Goal: Task Accomplishment & Management: Manage account settings

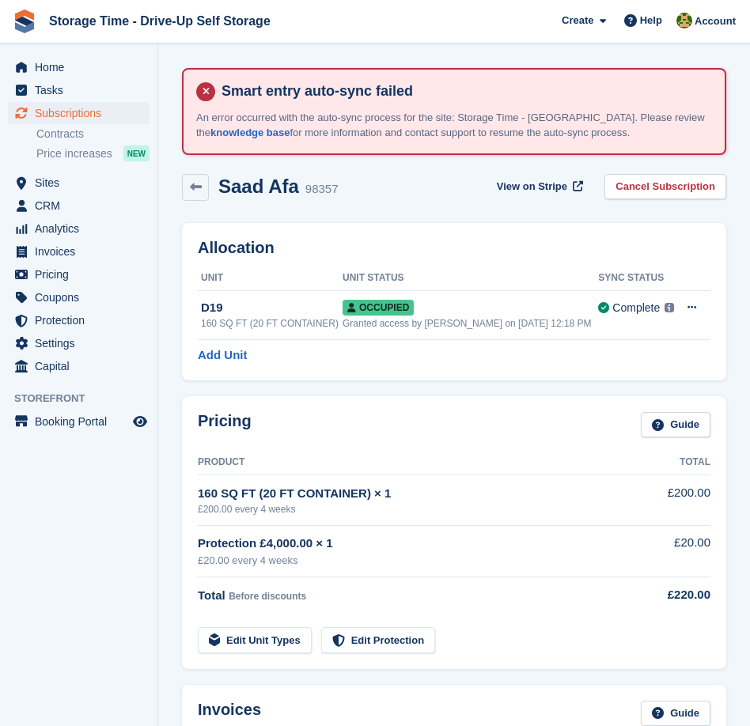
scroll to position [404, 0]
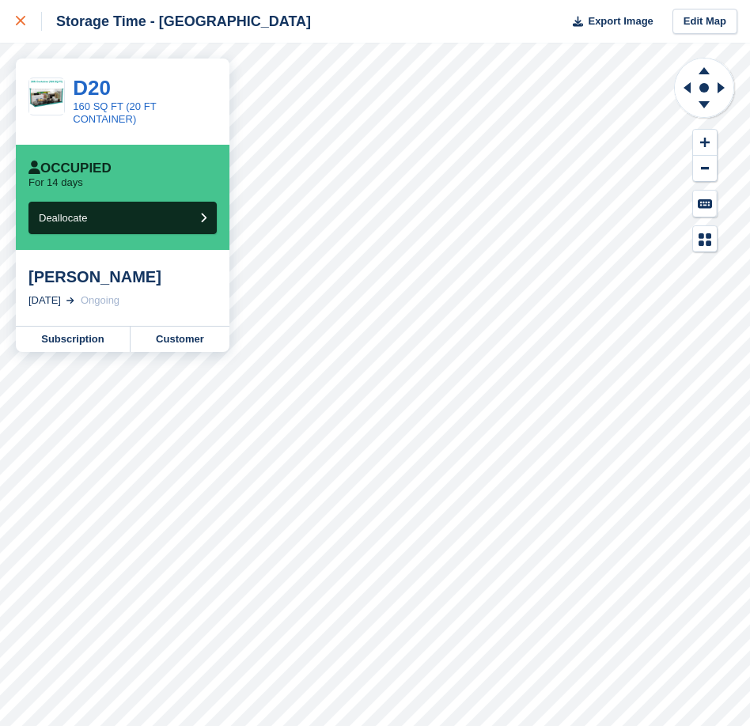
click at [24, 21] on icon at bounding box center [20, 20] width 9 height 9
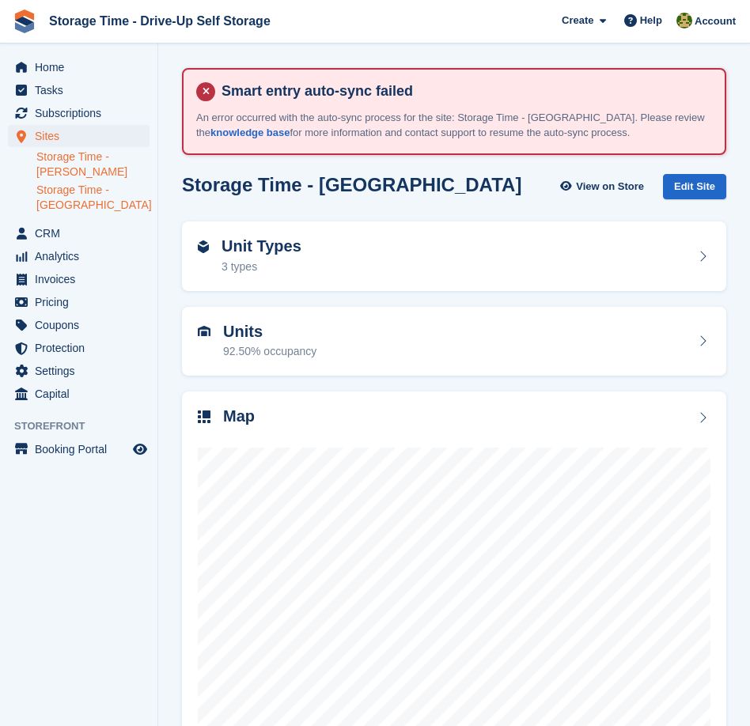
click at [79, 171] on link "Storage Time - Sharston" at bounding box center [92, 165] width 113 height 30
click at [385, 431] on div at bounding box center [454, 587] width 513 height 316
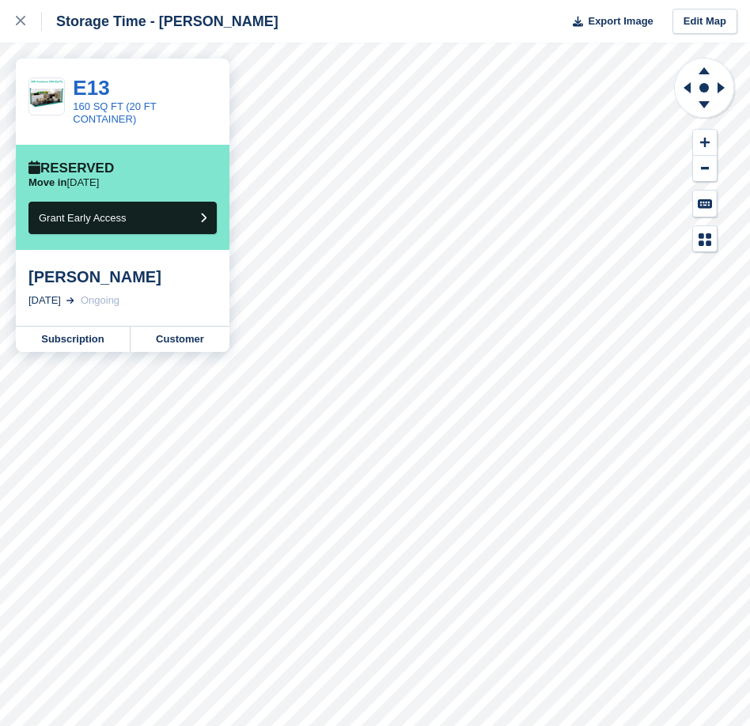
drag, startPoint x: 49, startPoint y: 184, endPoint x: 123, endPoint y: 185, distance: 74.4
click at [124, 185] on div "Move in in 16 days" at bounding box center [122, 182] width 188 height 13
click at [184, 349] on link "Customer" at bounding box center [180, 339] width 99 height 25
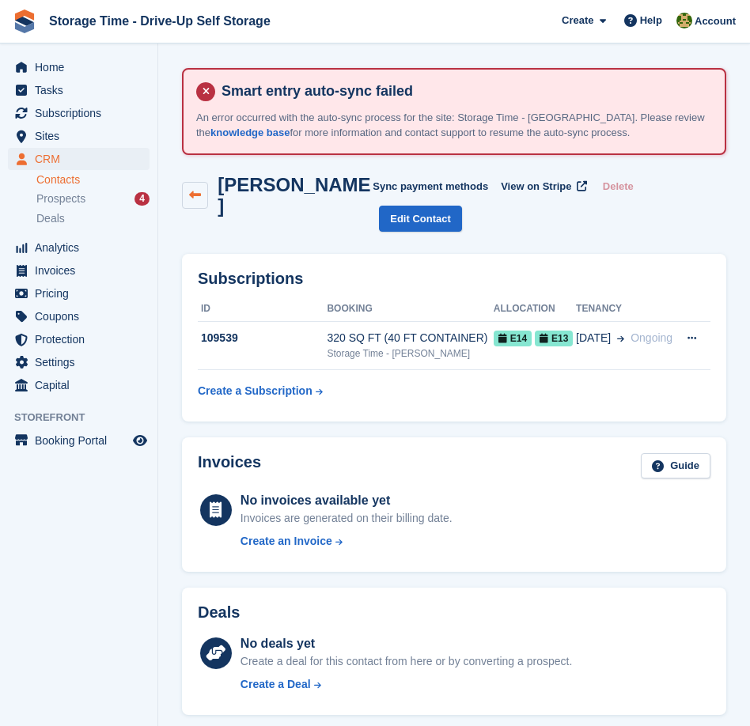
click at [195, 193] on link at bounding box center [195, 195] width 26 height 27
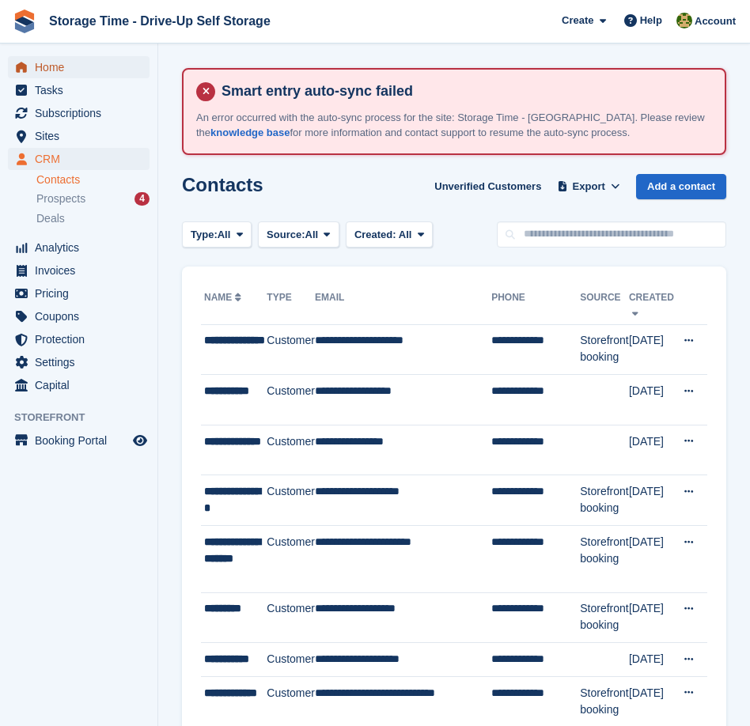
click at [69, 64] on span "Home" at bounding box center [82, 67] width 95 height 22
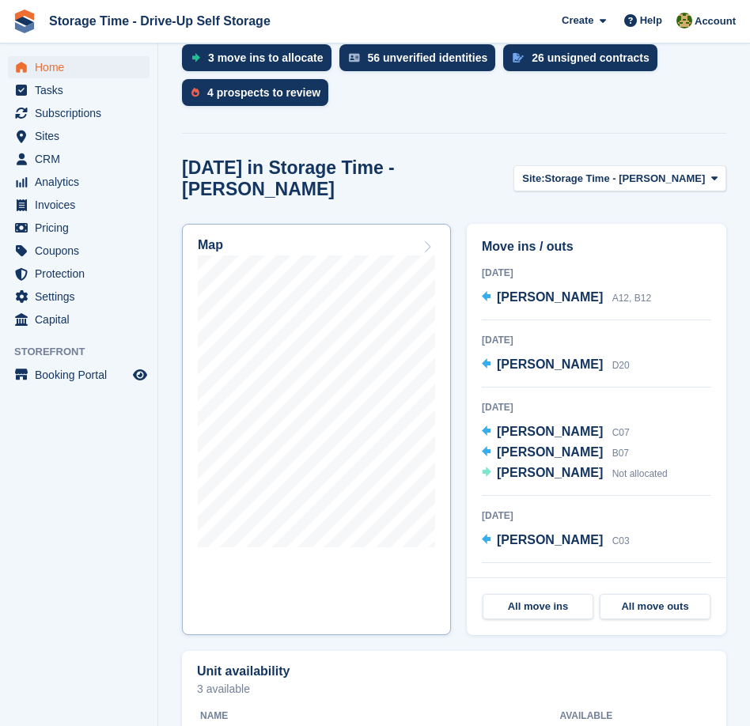
scroll to position [618, 0]
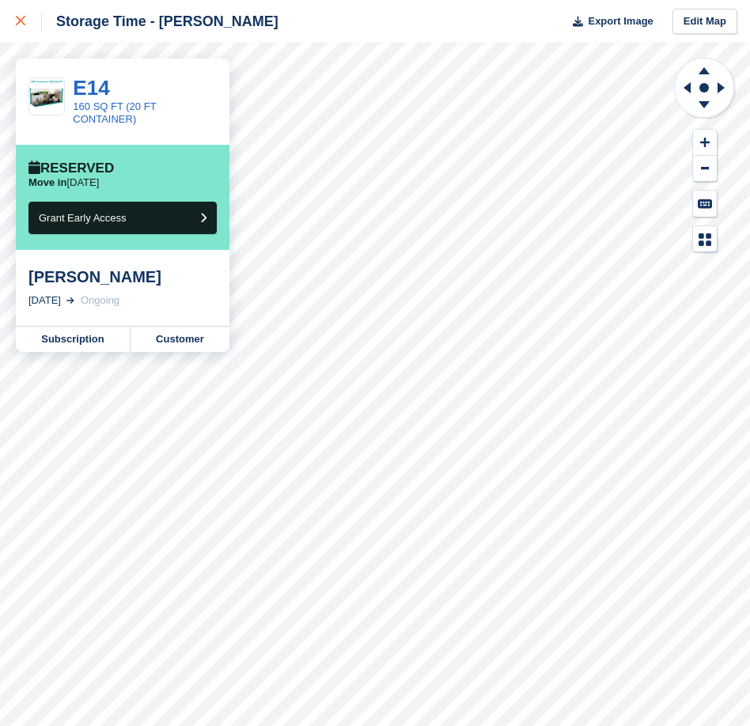
click at [28, 28] on div at bounding box center [29, 21] width 26 height 19
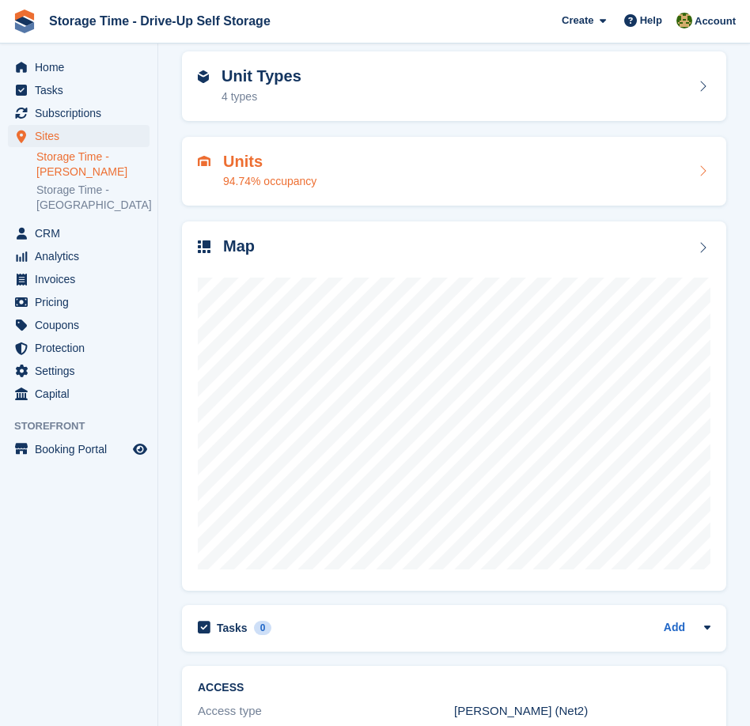
scroll to position [180, 0]
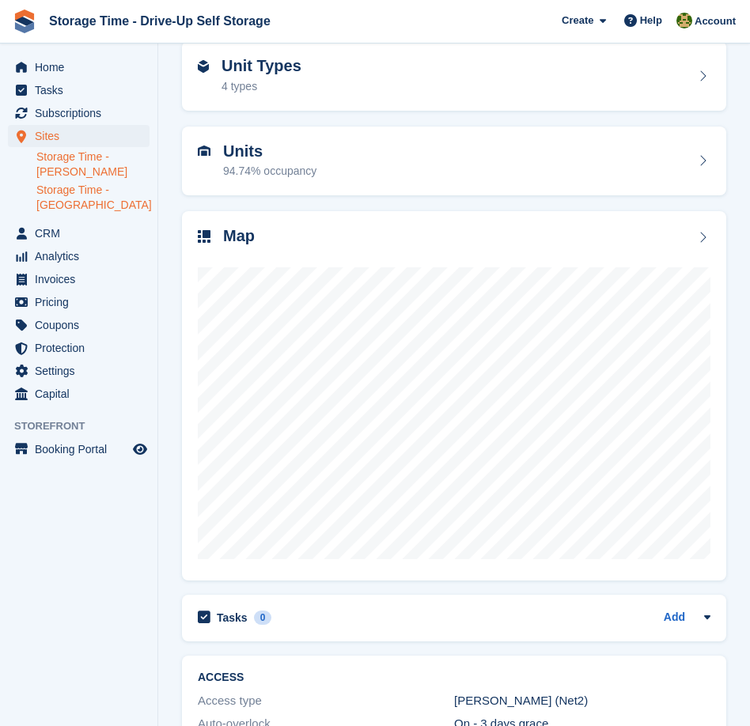
click at [69, 199] on link "Storage Time - [GEOGRAPHIC_DATA]" at bounding box center [92, 198] width 113 height 30
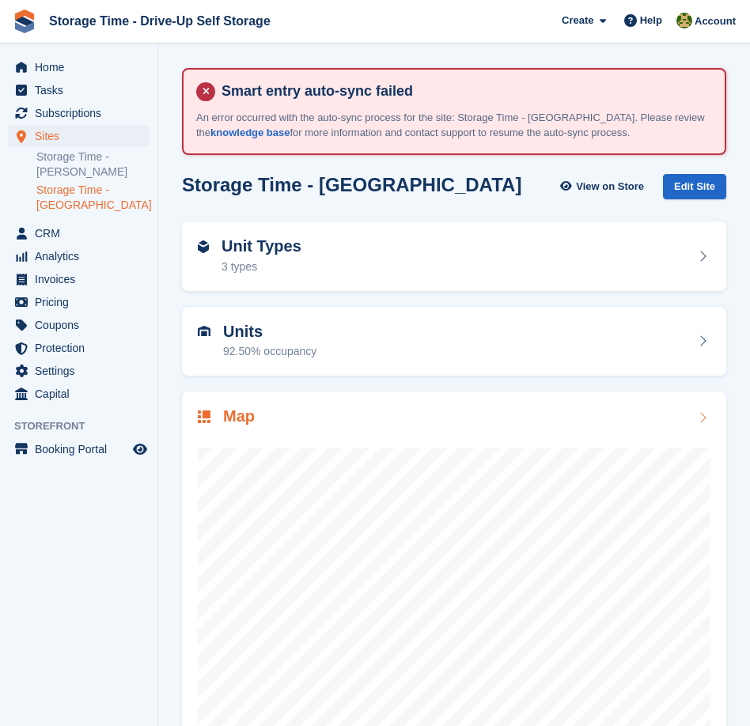
click at [287, 445] on div at bounding box center [454, 587] width 513 height 316
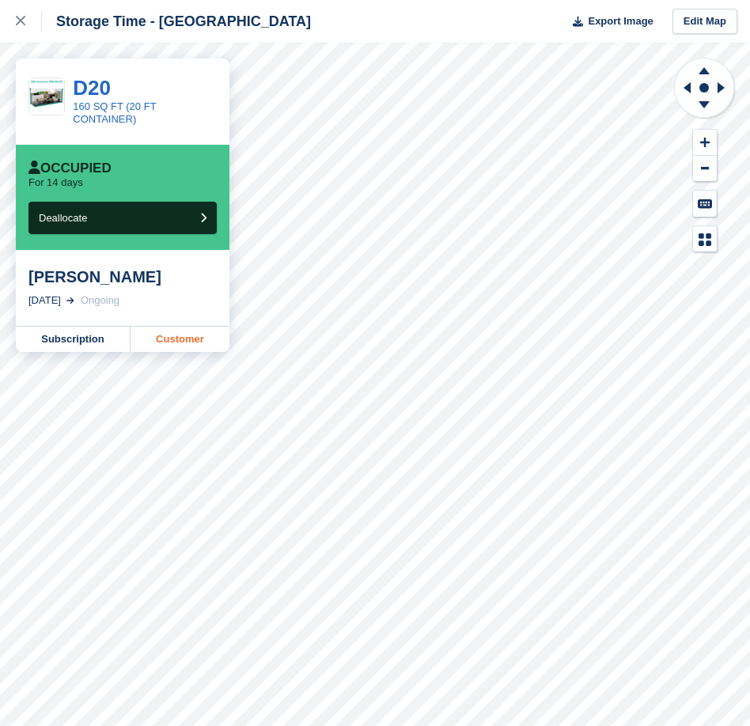
click at [157, 332] on link "Customer" at bounding box center [180, 339] width 99 height 25
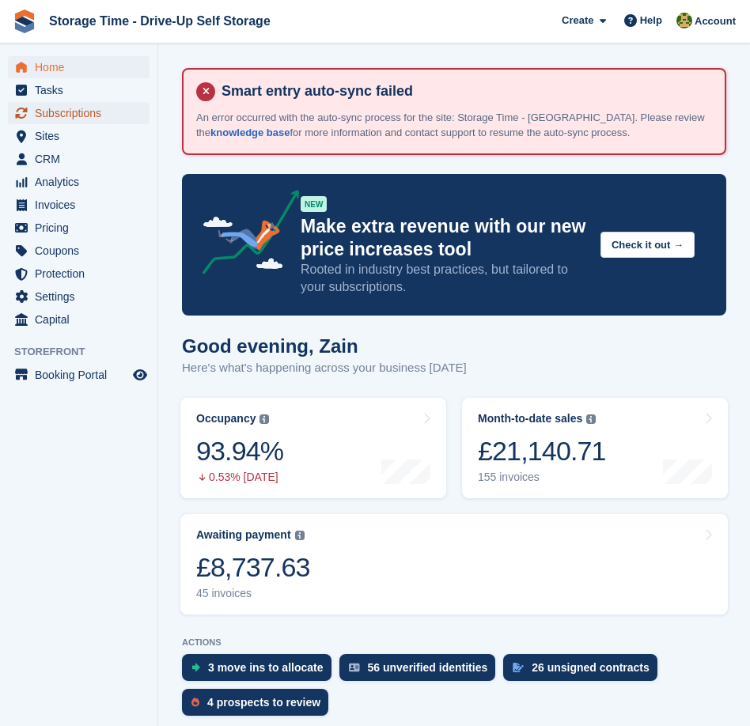
click at [77, 109] on span "Subscriptions" at bounding box center [82, 113] width 95 height 22
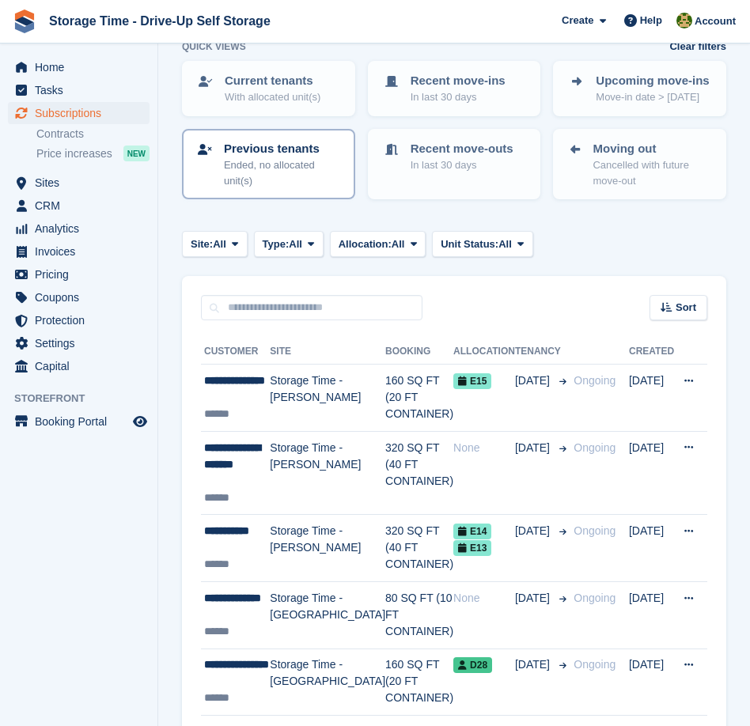
scroll to position [195, 0]
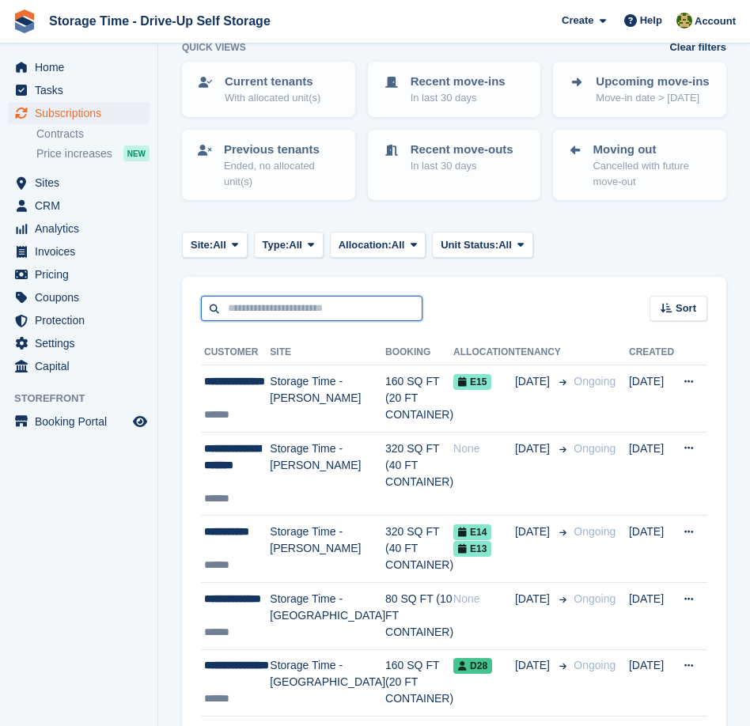
click at [297, 318] on input "text" at bounding box center [312, 309] width 222 height 26
type input "******"
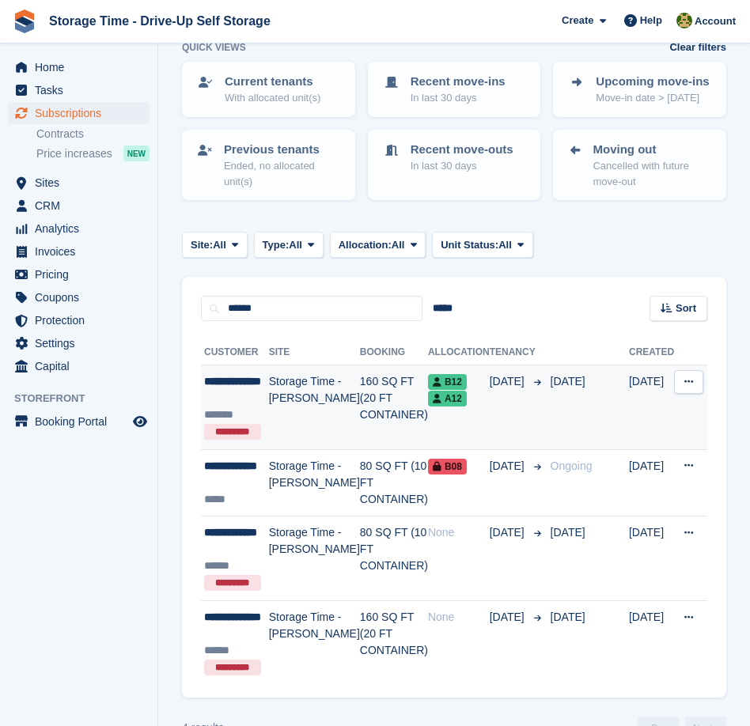
click at [381, 402] on td "160 SQ FT (20 FT CONTAINER)" at bounding box center [394, 408] width 68 height 85
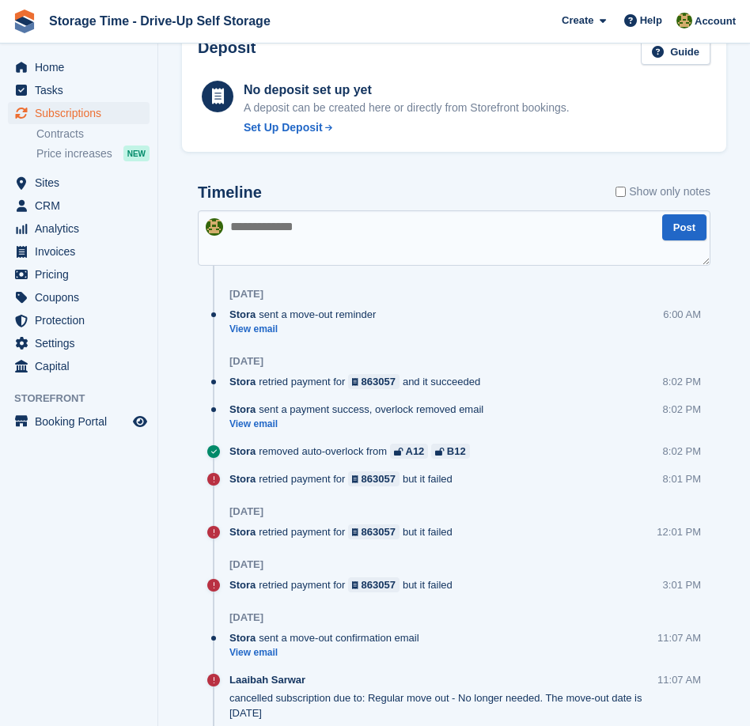
scroll to position [891, 0]
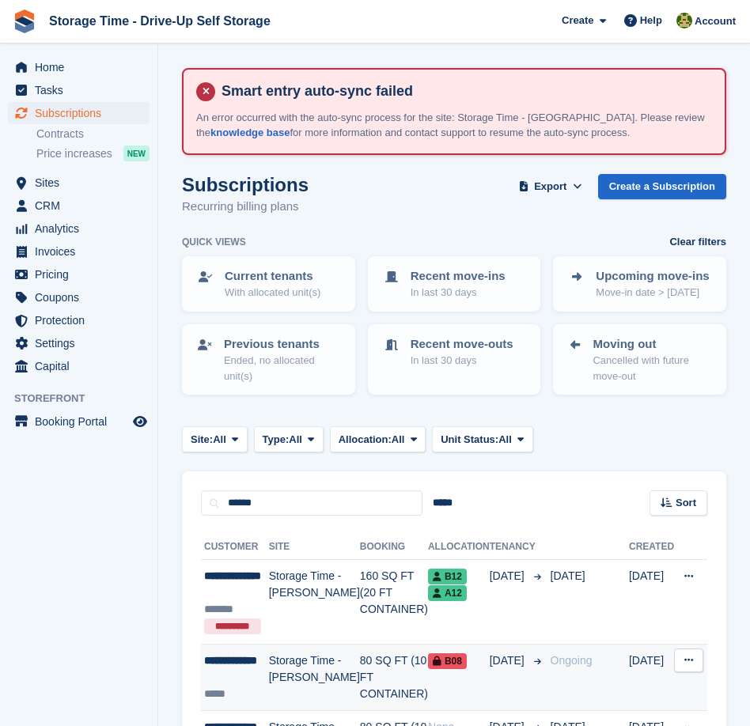
scroll to position [195, 0]
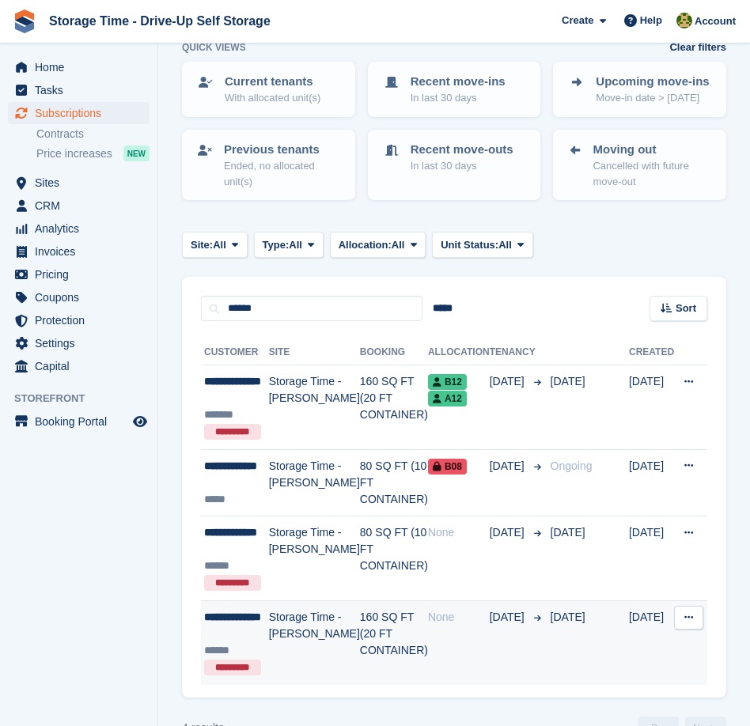
click at [360, 640] on td "160 SQ FT (20 FT CONTAINER)" at bounding box center [394, 643] width 68 height 84
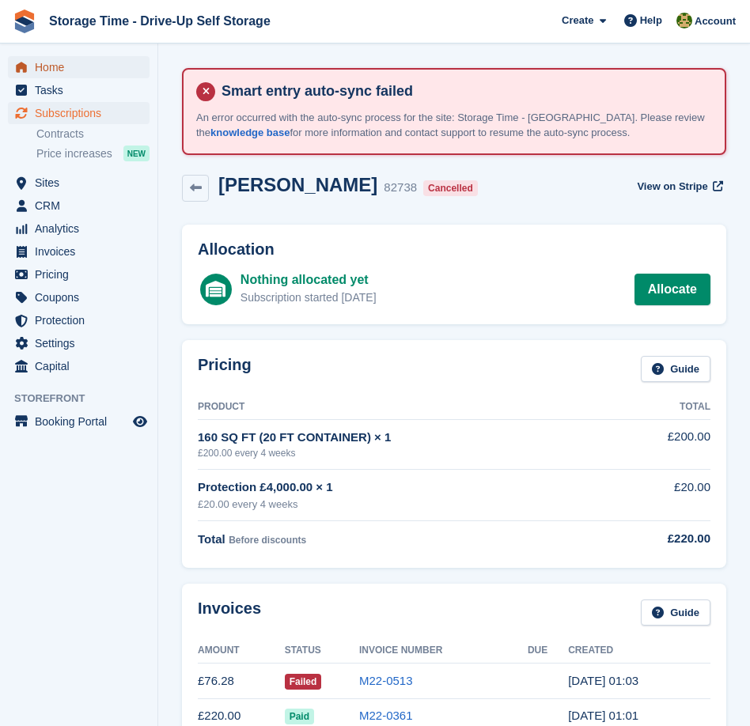
click at [112, 70] on span "Home" at bounding box center [82, 67] width 95 height 22
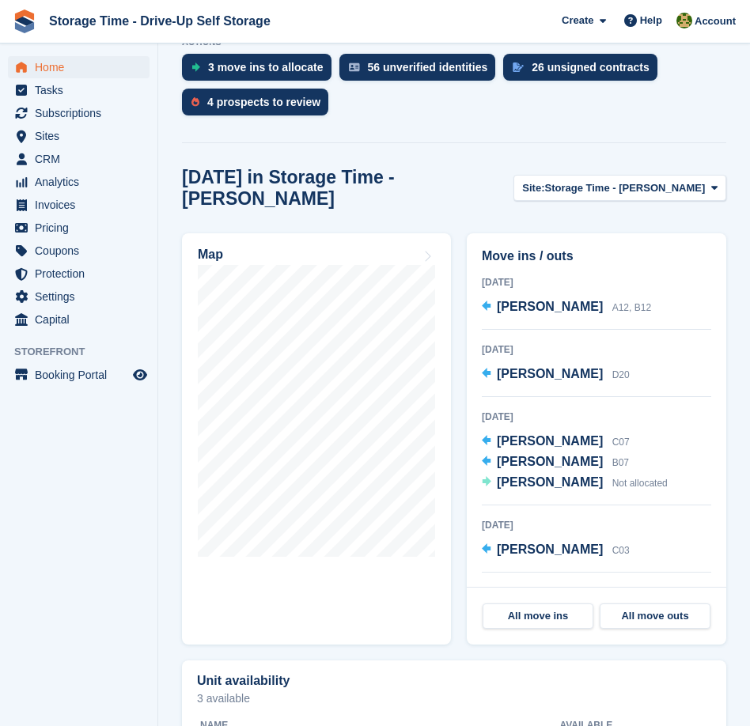
scroll to position [641, 0]
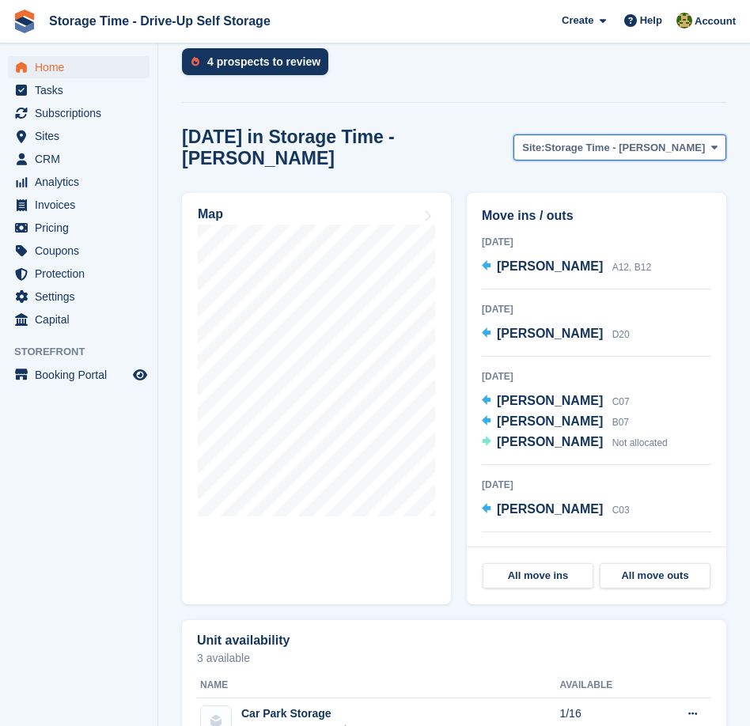
click at [600, 147] on button "Site: Storage Time - [PERSON_NAME]" at bounding box center [619, 148] width 213 height 26
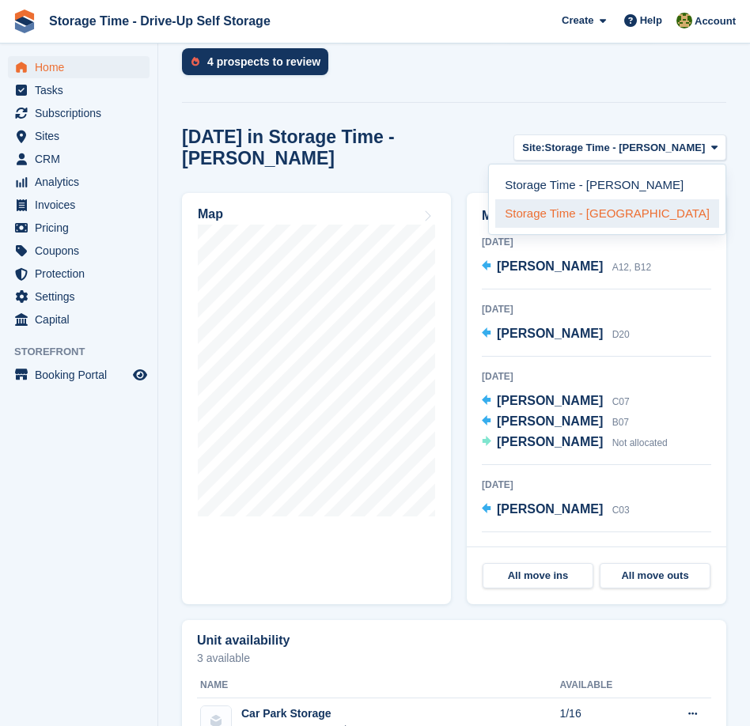
click at [598, 200] on link "Storage Time - [GEOGRAPHIC_DATA]" at bounding box center [607, 213] width 224 height 28
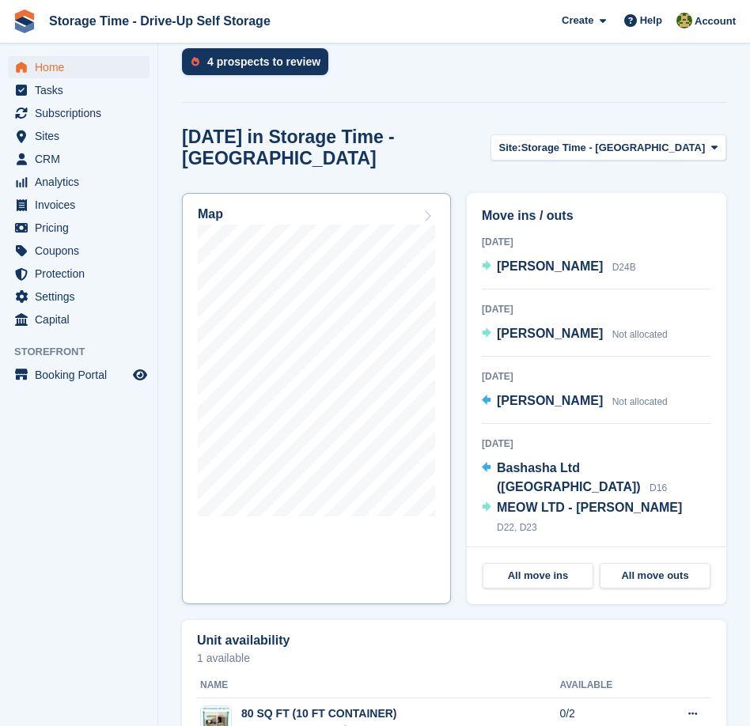
click at [331, 207] on div "Map" at bounding box center [316, 215] width 237 height 17
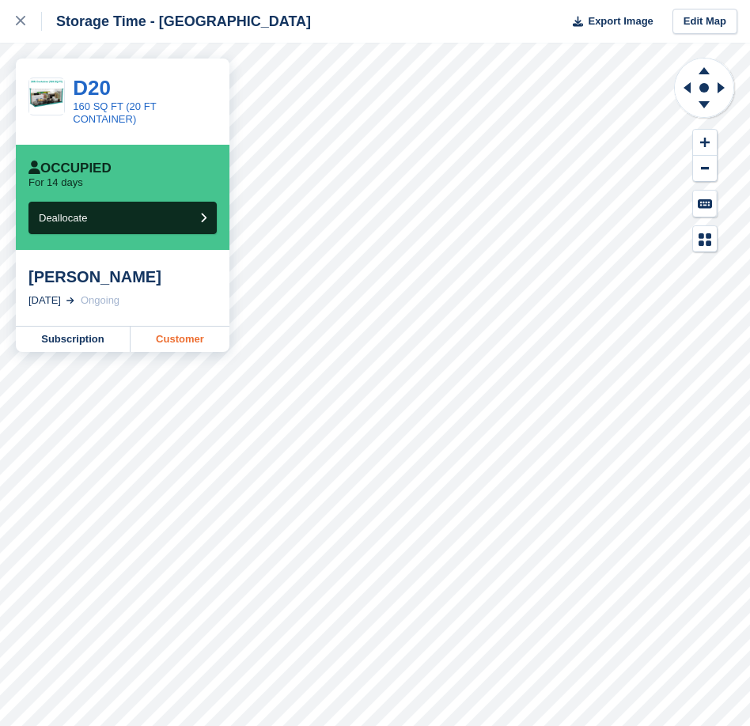
click at [161, 339] on link "Customer" at bounding box center [180, 339] width 99 height 25
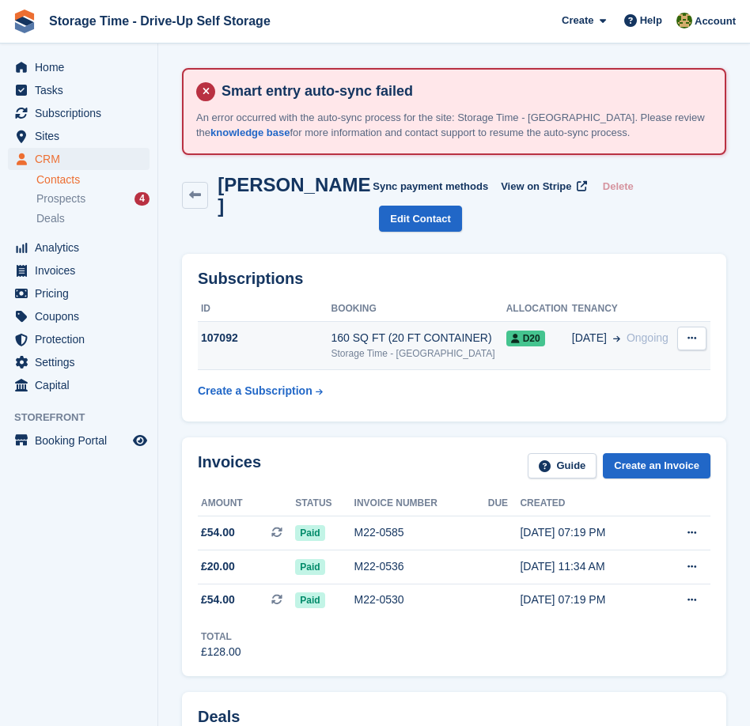
click at [680, 327] on button at bounding box center [691, 339] width 29 height 24
click at [662, 359] on p "Cancel subscription" at bounding box center [631, 369] width 138 height 21
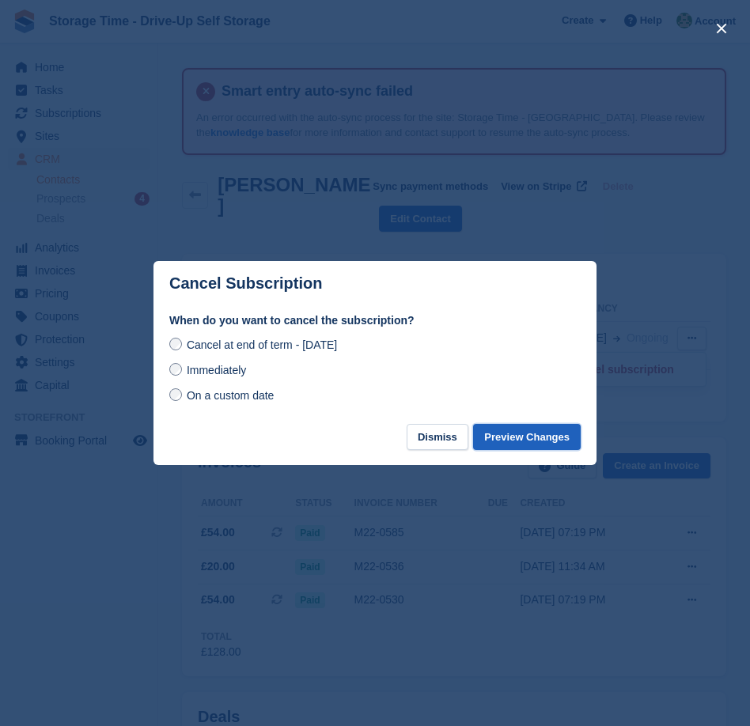
click at [531, 433] on button "Preview Changes" at bounding box center [527, 437] width 108 height 26
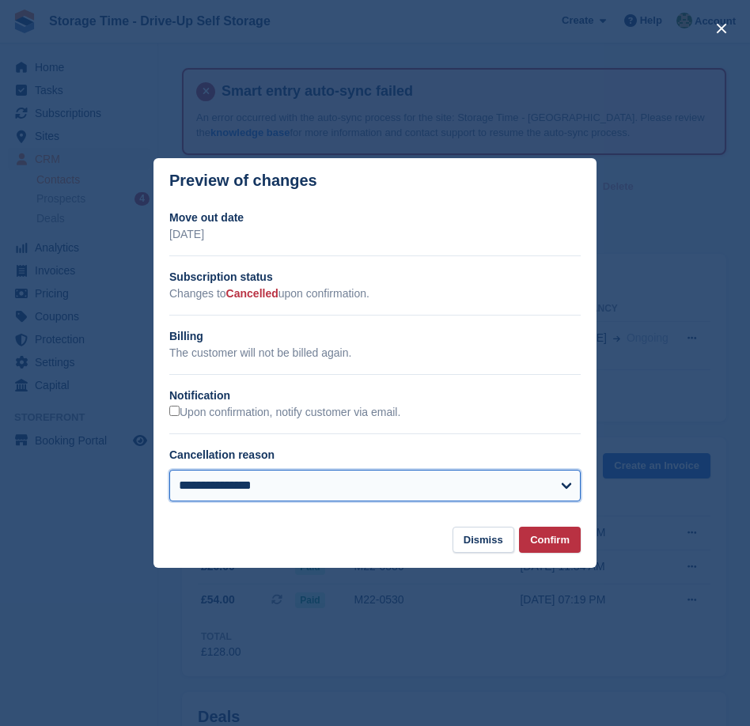
click at [229, 472] on select "**********" at bounding box center [374, 486] width 411 height 32
select select "**********"
click at [169, 470] on select "**********" at bounding box center [374, 486] width 411 height 32
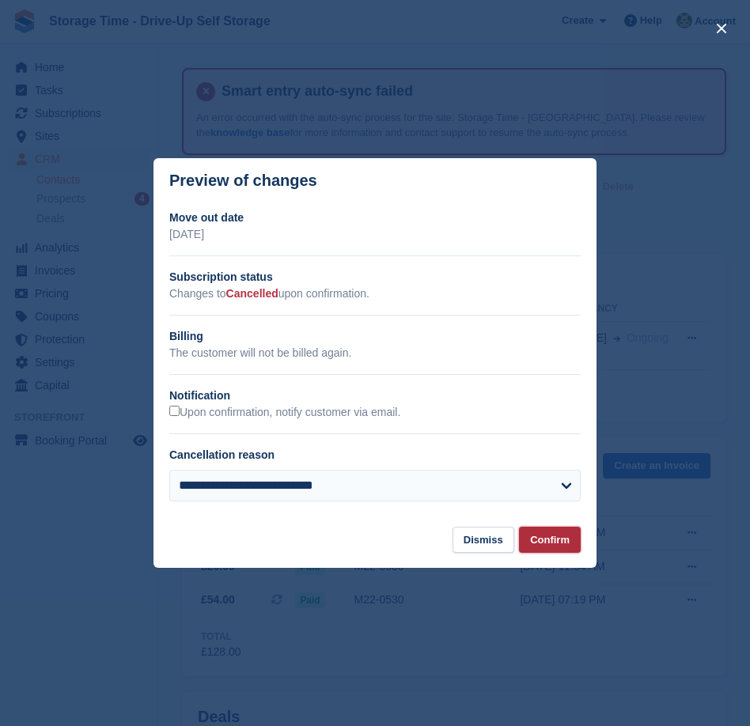
click at [559, 538] on button "Confirm" at bounding box center [550, 540] width 62 height 26
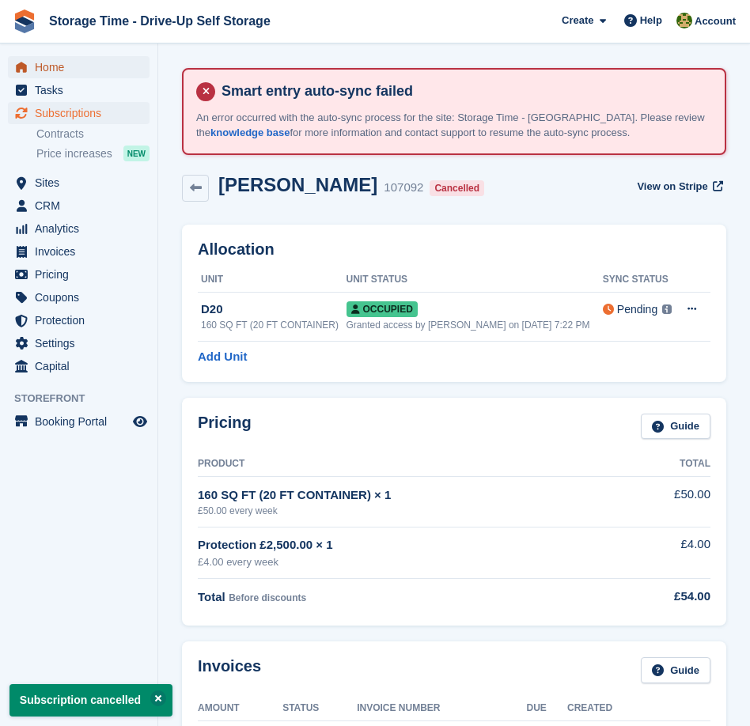
click at [63, 61] on span "Home" at bounding box center [82, 67] width 95 height 22
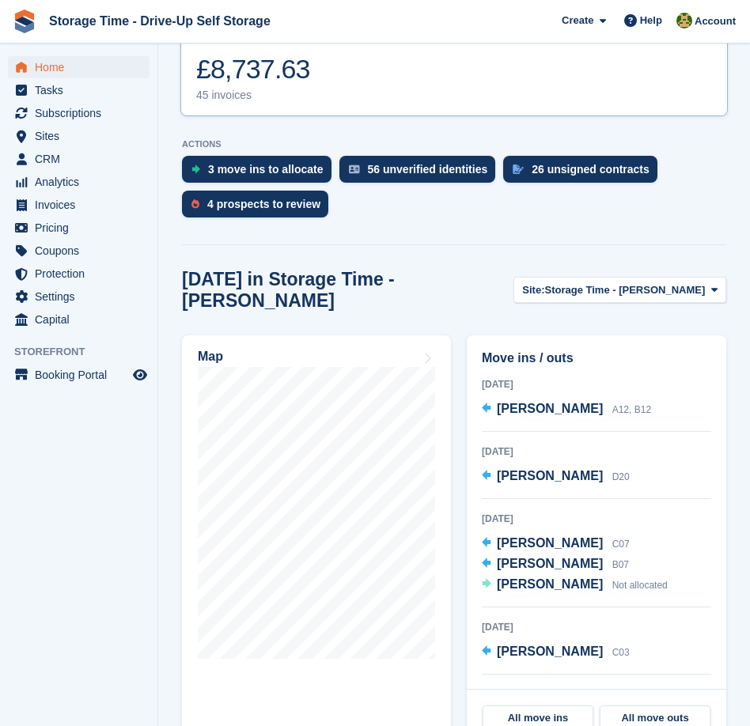
scroll to position [573, 0]
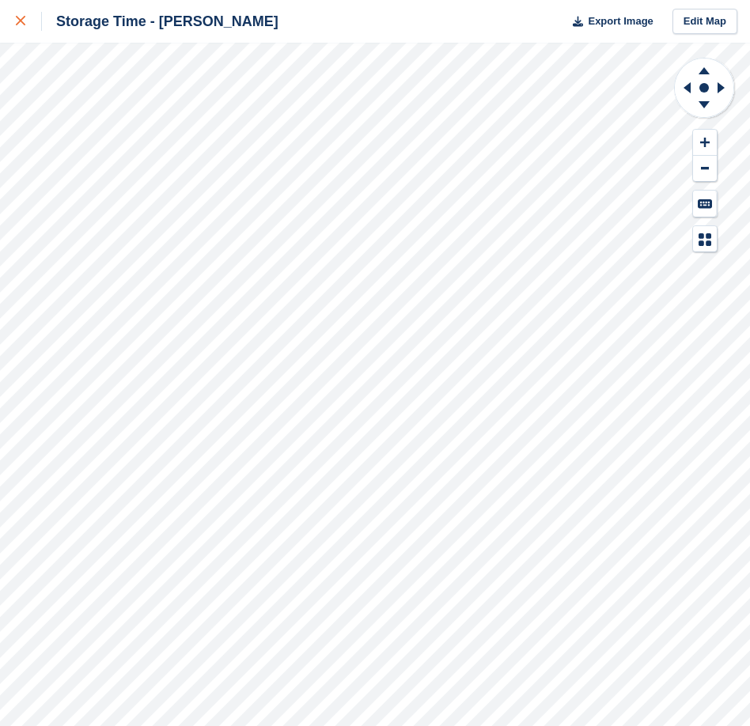
click at [32, 30] on div at bounding box center [29, 21] width 26 height 19
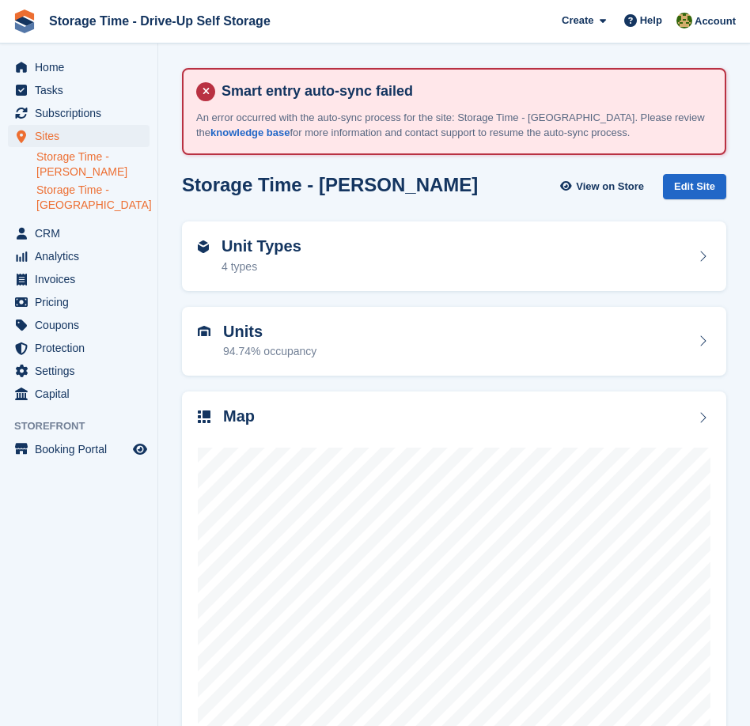
click at [83, 196] on link "Storage Time - [GEOGRAPHIC_DATA]" at bounding box center [92, 198] width 113 height 30
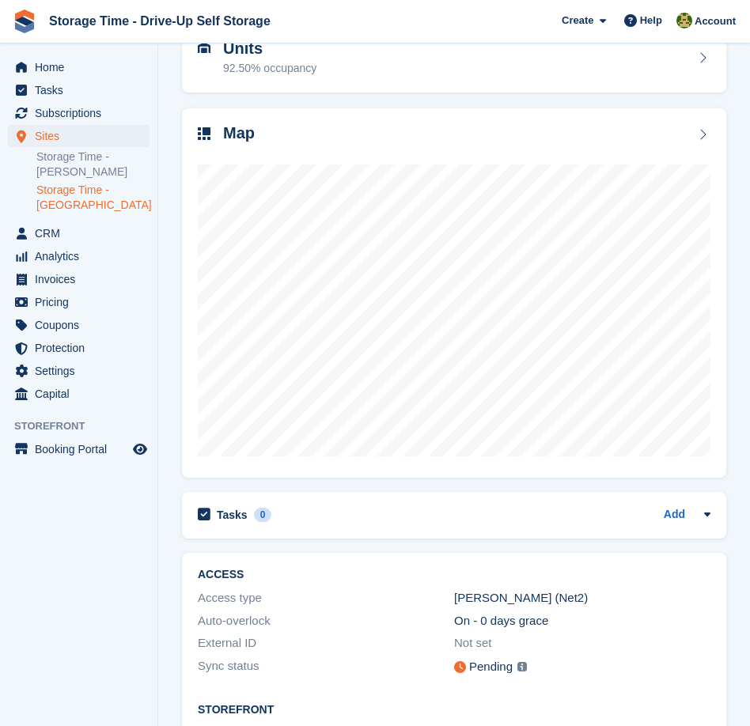
scroll to position [301, 0]
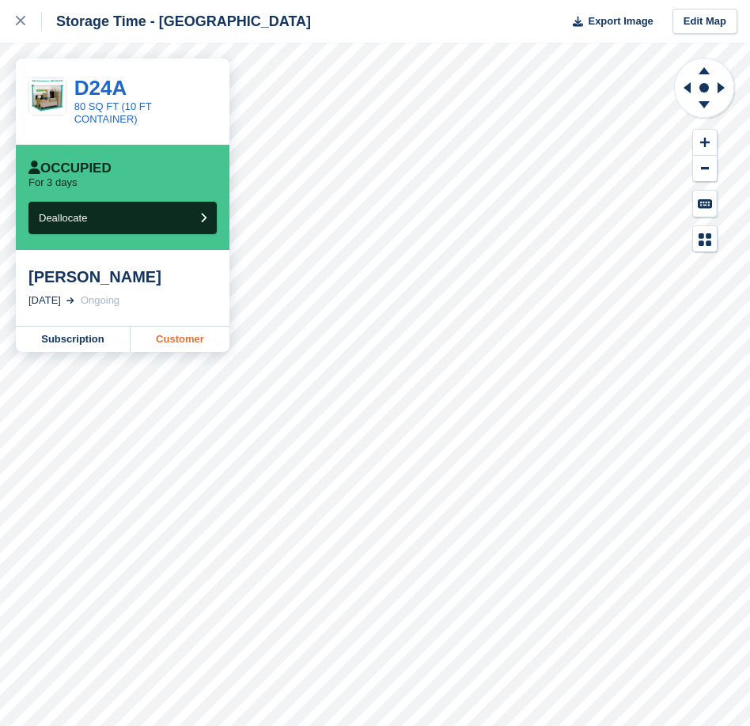
click at [173, 332] on link "Customer" at bounding box center [180, 339] width 99 height 25
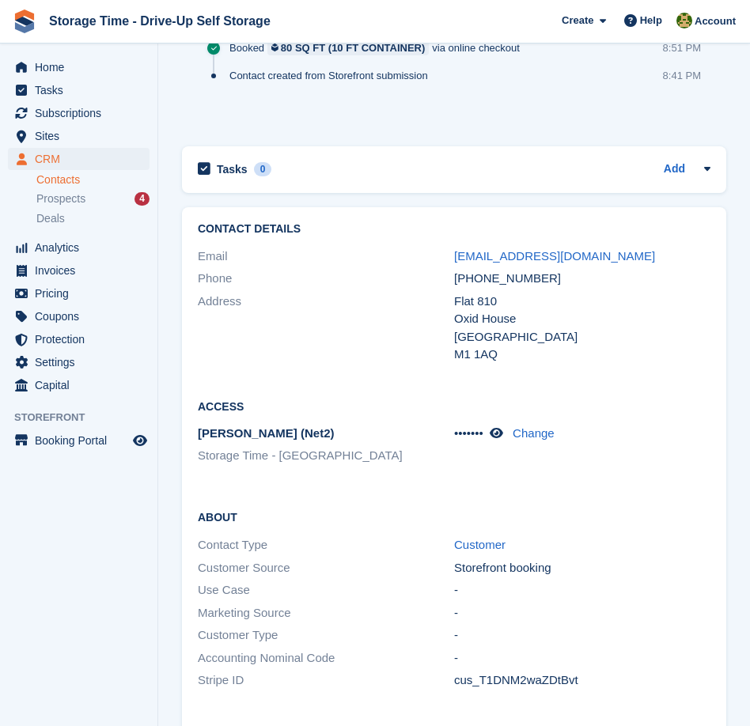
scroll to position [1925, 0]
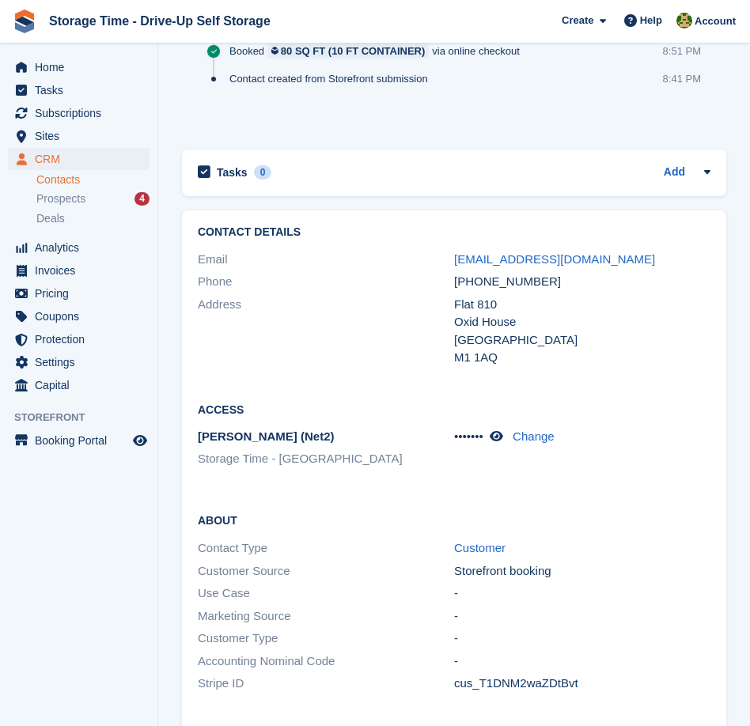
click at [364, 366] on div "Address" at bounding box center [326, 331] width 256 height 71
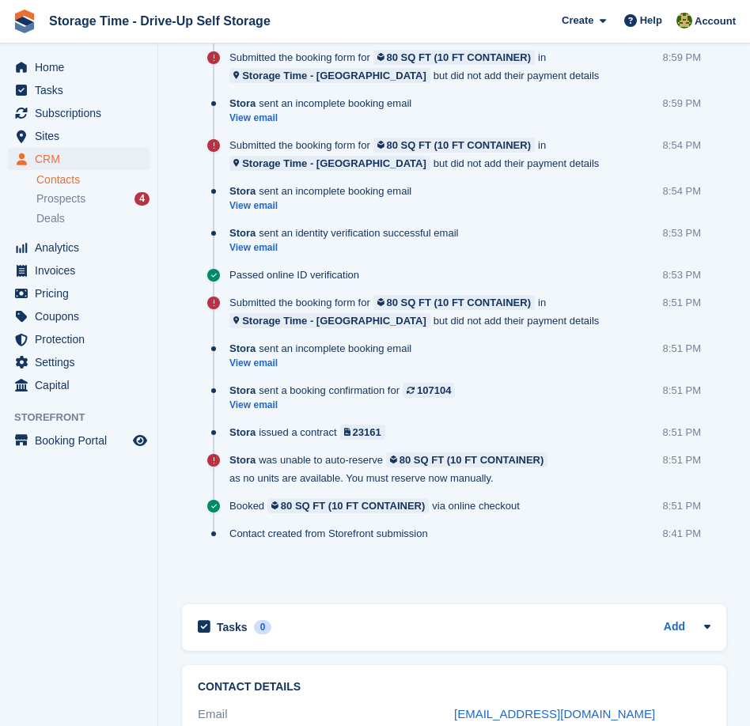
scroll to position [1249, 0]
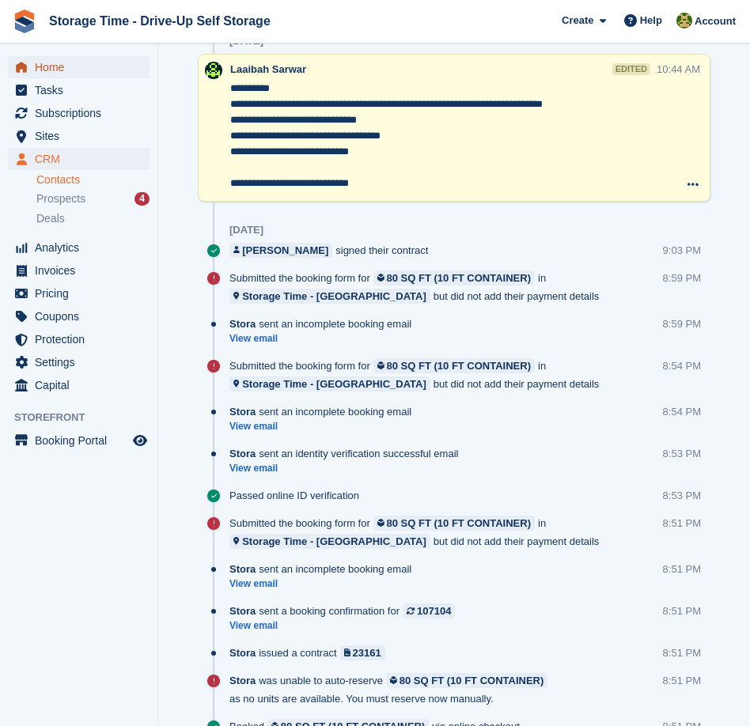
click at [63, 63] on span "Home" at bounding box center [82, 67] width 95 height 22
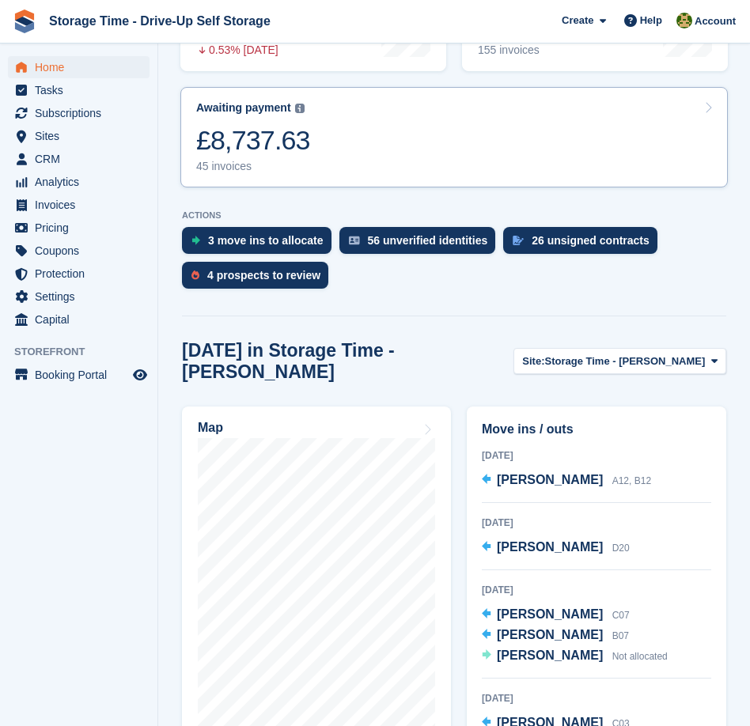
scroll to position [567, 0]
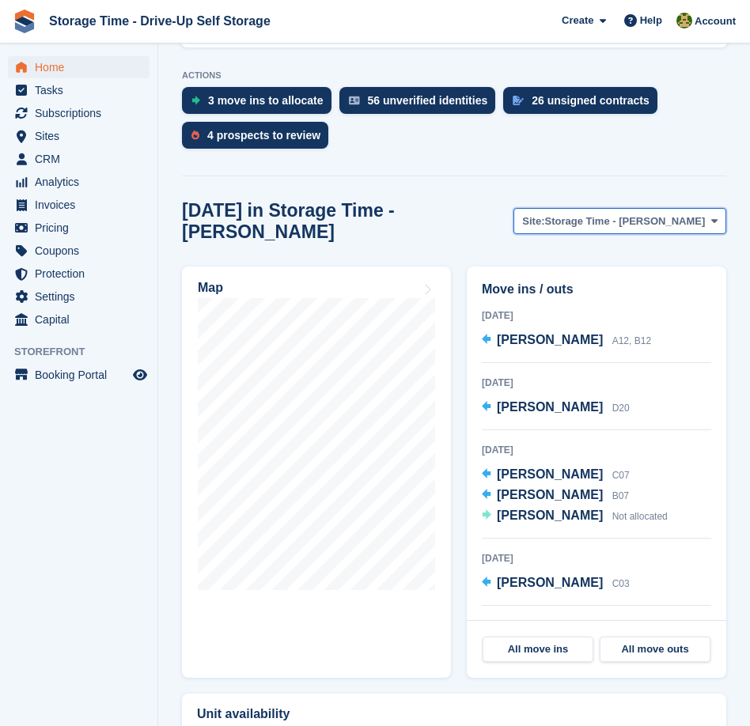
click at [597, 214] on span "Storage Time - Sharston" at bounding box center [625, 222] width 161 height 16
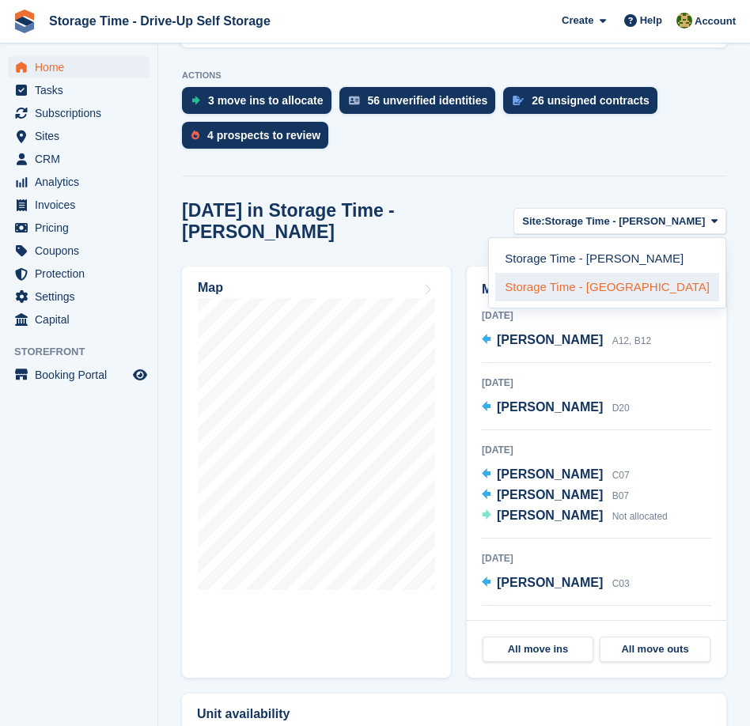
click at [593, 273] on link "Storage Time - [GEOGRAPHIC_DATA]" at bounding box center [607, 287] width 224 height 28
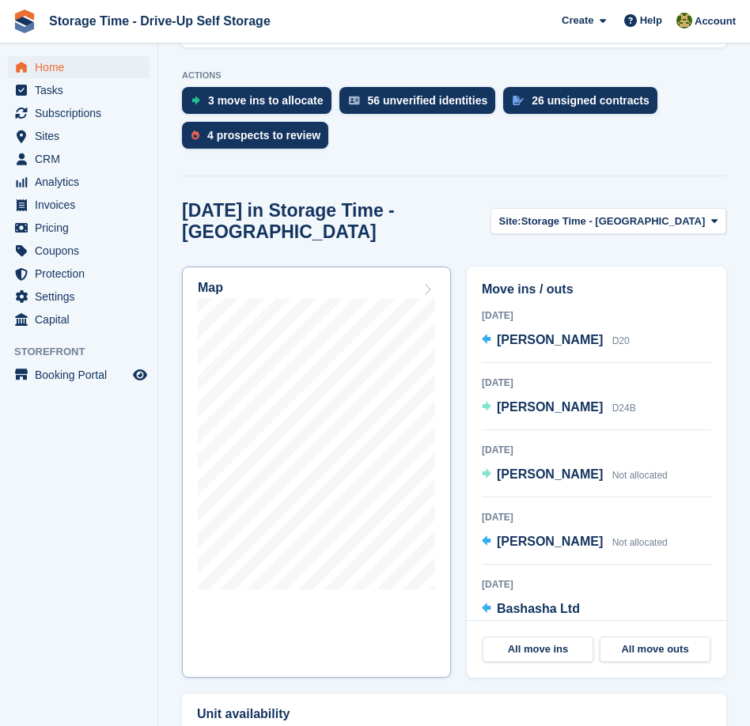
click at [388, 281] on div "Map" at bounding box center [316, 289] width 237 height 17
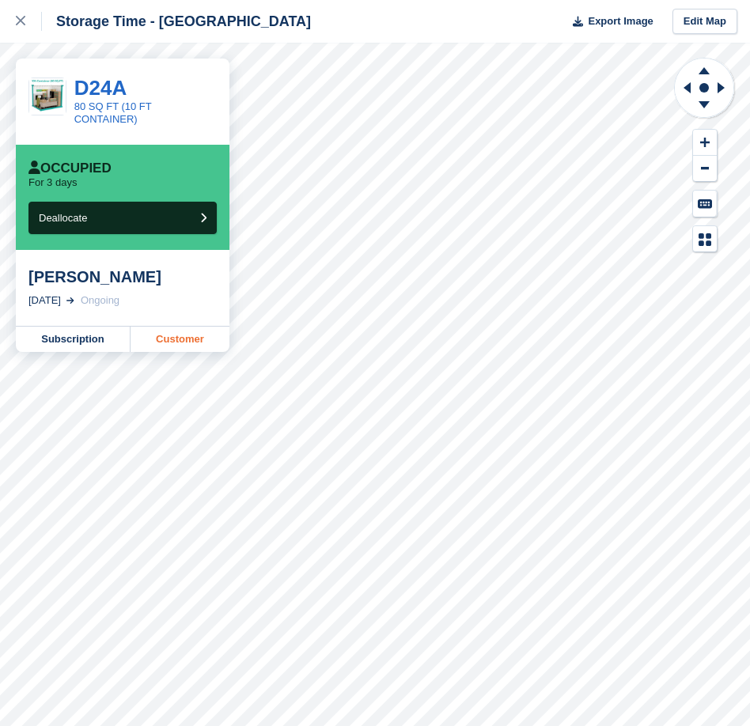
click at [188, 339] on link "Customer" at bounding box center [180, 339] width 99 height 25
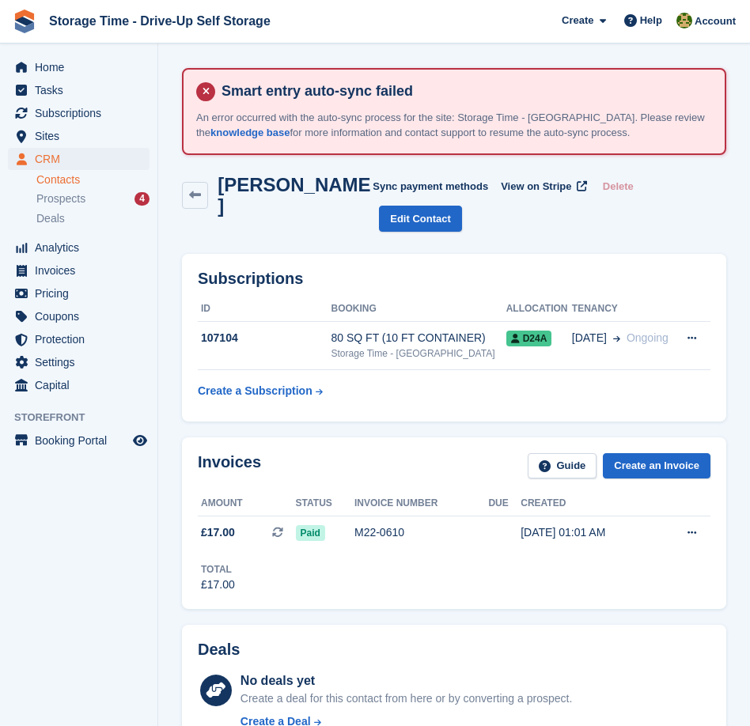
click at [180, 202] on div "[PERSON_NAME] Sync payment methods View on Stripe Delete Edit Contact" at bounding box center [454, 206] width 560 height 80
click at [192, 200] on icon at bounding box center [195, 195] width 12 height 12
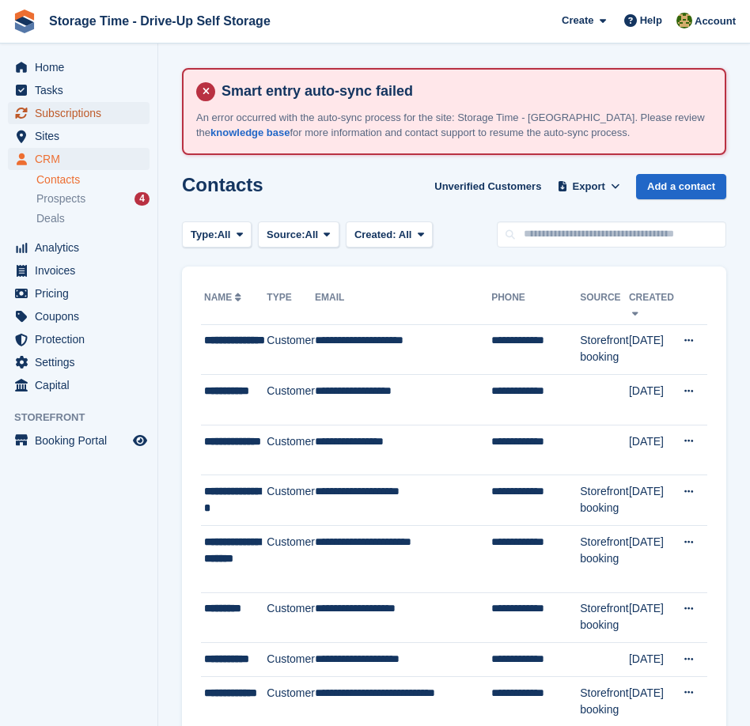
click at [123, 106] on span "Subscriptions" at bounding box center [82, 113] width 95 height 22
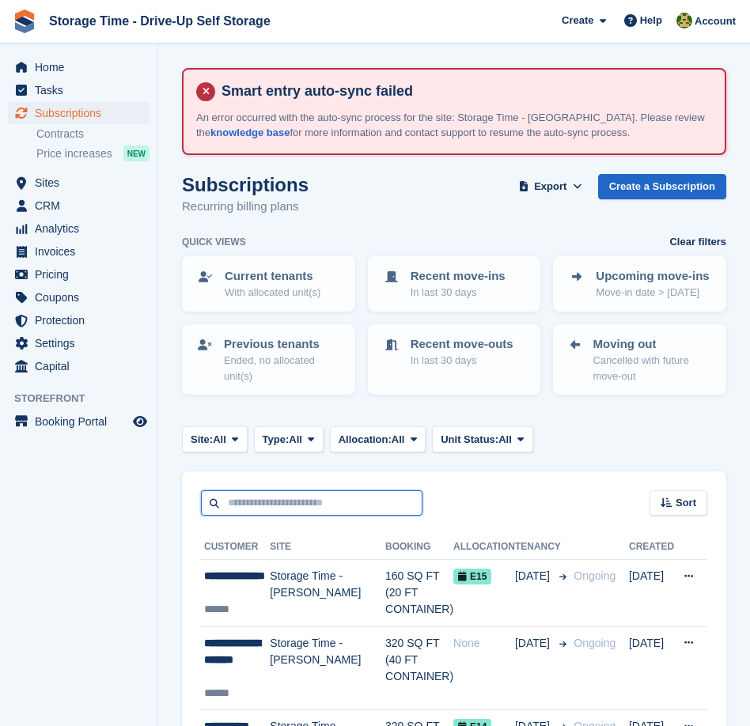
click at [351, 507] on input "text" at bounding box center [312, 504] width 222 height 26
type input "******"
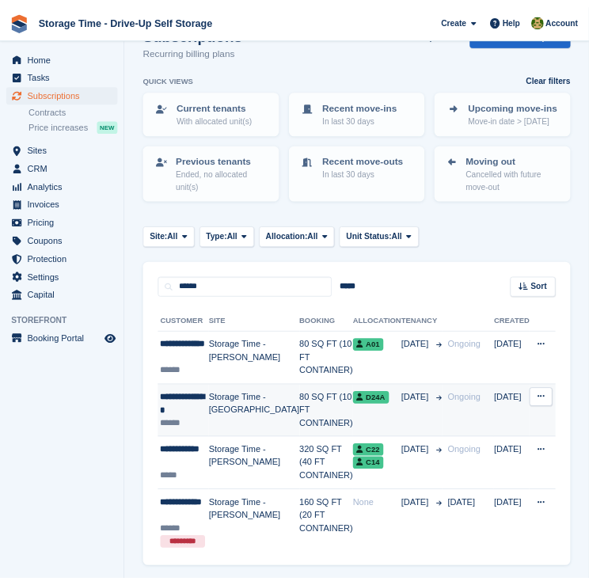
scroll to position [156, 0]
